Goal: Transaction & Acquisition: Purchase product/service

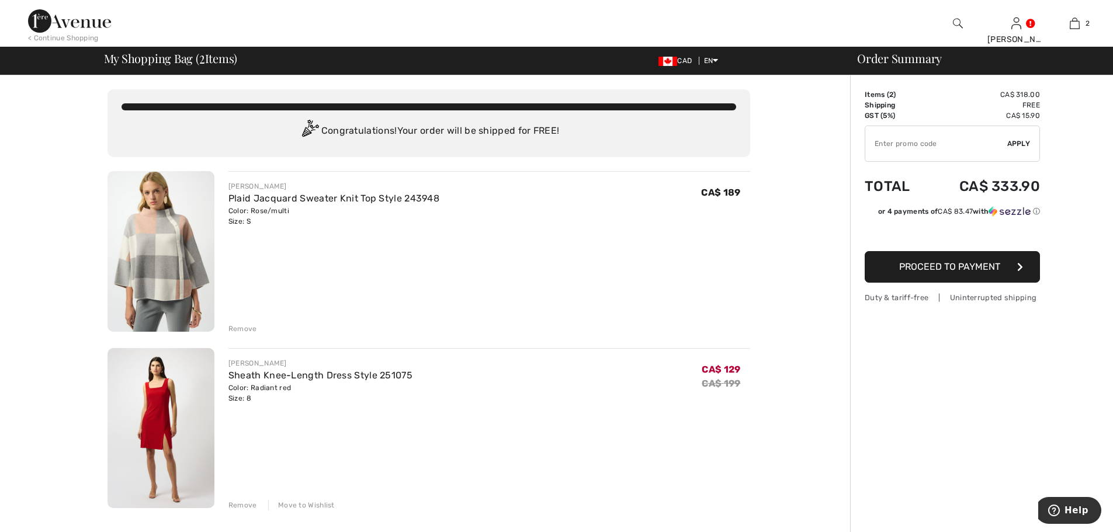
click at [246, 327] on div "Remove" at bounding box center [242, 329] width 29 height 11
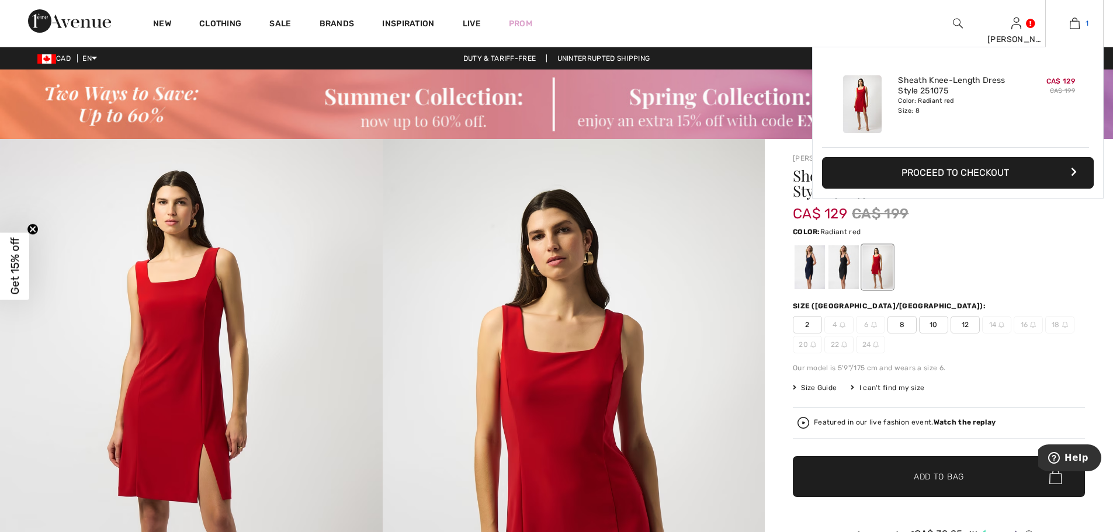
click at [1072, 23] on img at bounding box center [1075, 23] width 10 height 14
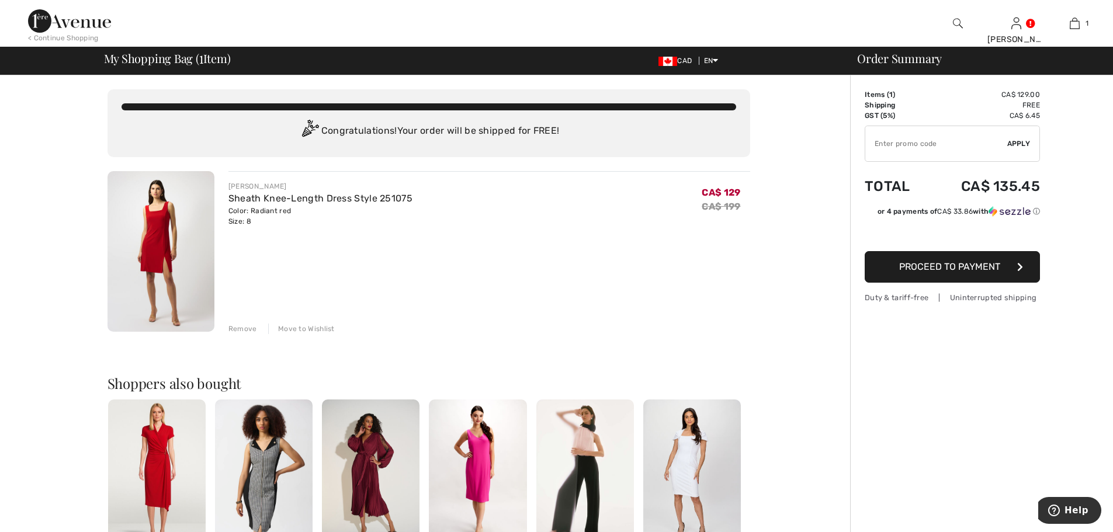
click at [903, 145] on input "TEXT" at bounding box center [936, 143] width 142 height 35
type input "EXTRA15"
click at [1015, 137] on div "✔ Apply Remove" at bounding box center [952, 144] width 175 height 36
click at [1012, 140] on span "Apply" at bounding box center [1018, 143] width 23 height 11
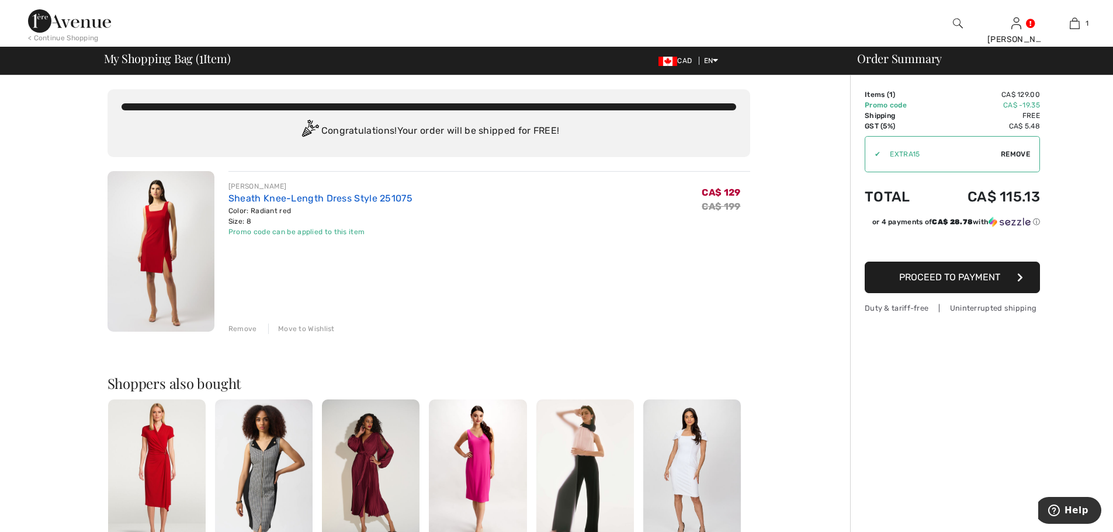
click at [260, 195] on link "Sheath Knee-Length Dress Style 251075" at bounding box center [320, 198] width 184 height 11
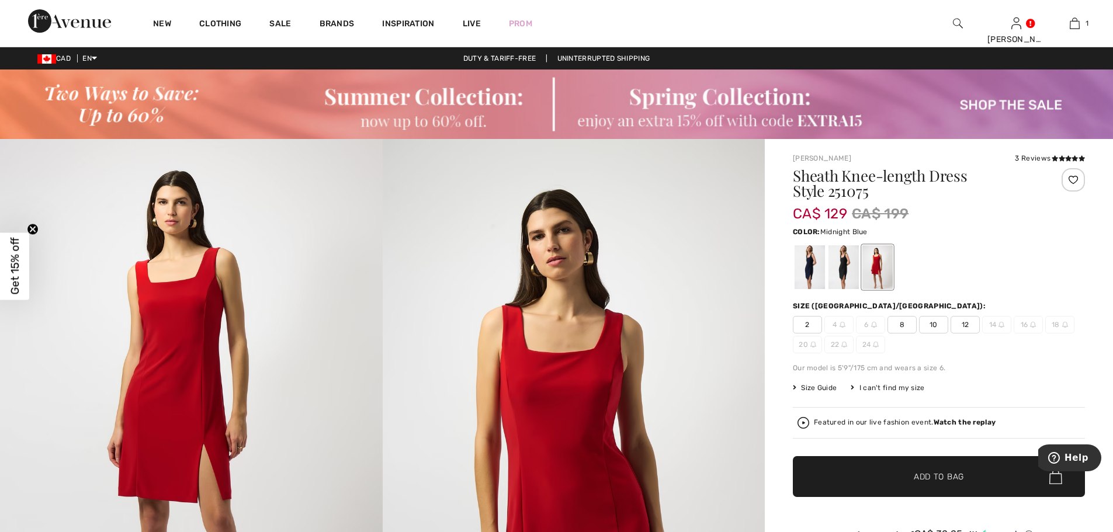
click at [815, 263] on div at bounding box center [810, 267] width 30 height 44
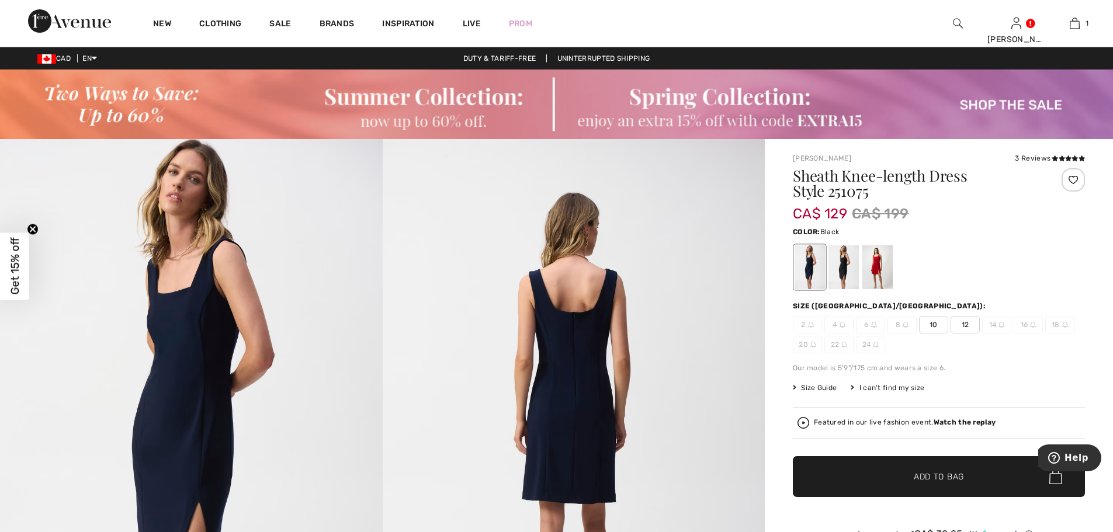
click at [847, 265] on div at bounding box center [843, 267] width 30 height 44
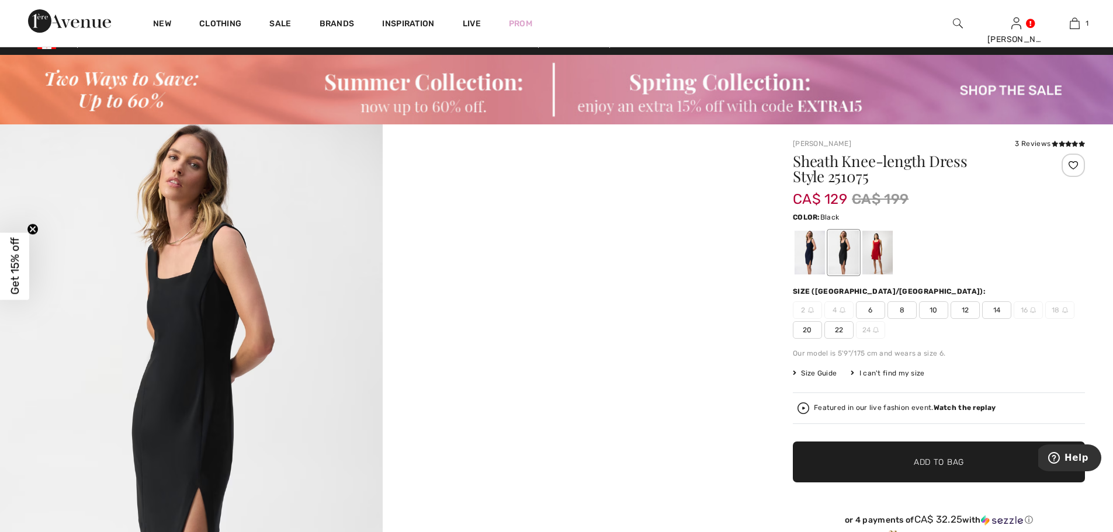
scroll to position [175, 0]
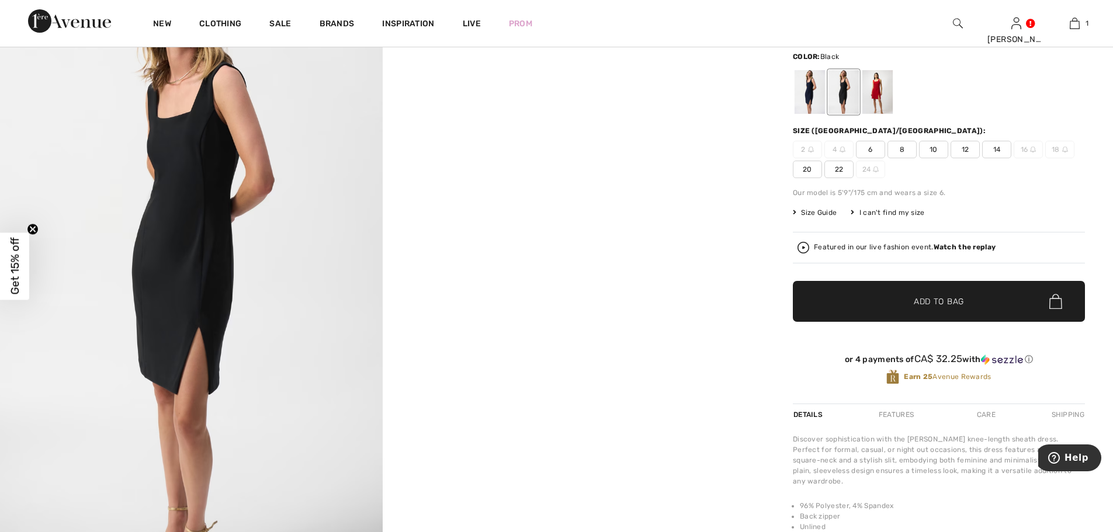
click at [901, 145] on span "8" at bounding box center [901, 150] width 29 height 18
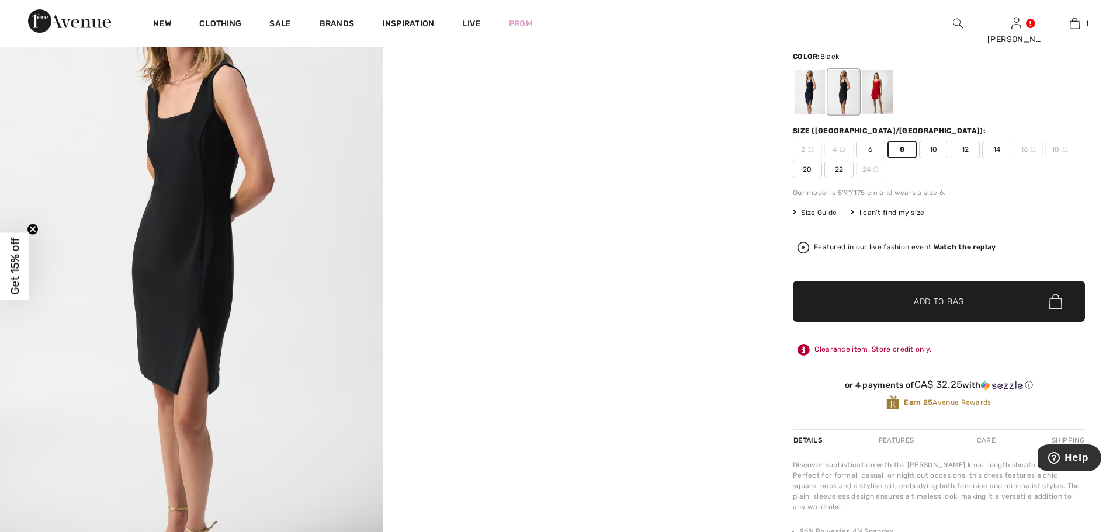
click at [910, 301] on span "✔ Added to Bag" at bounding box center [921, 302] width 71 height 12
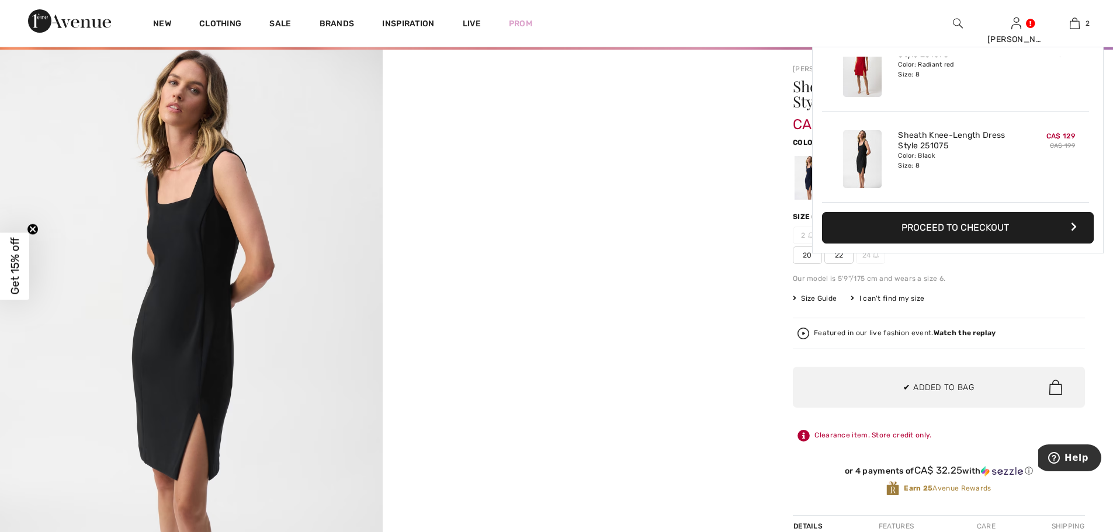
scroll to position [0, 0]
